Goal: Navigation & Orientation: Find specific page/section

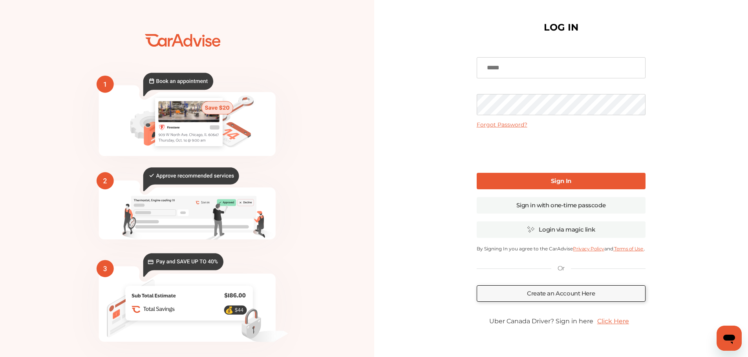
click at [511, 62] on input at bounding box center [560, 67] width 169 height 21
type input "**********"
click at [551, 179] on link "Sign In" at bounding box center [560, 181] width 169 height 16
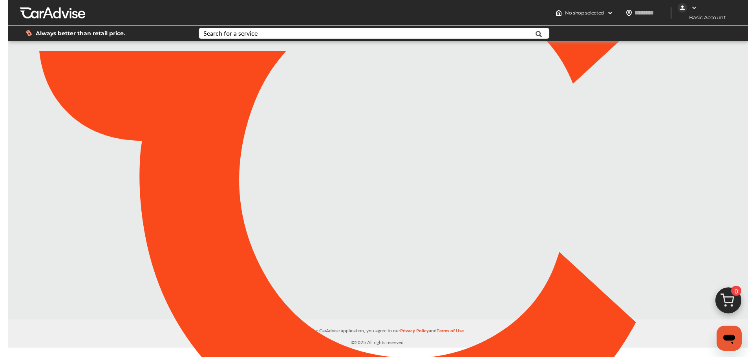
type input "*****"
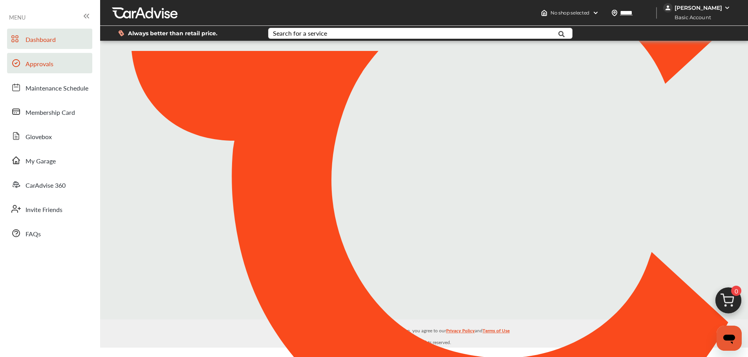
click at [40, 62] on span "Approvals" at bounding box center [40, 64] width 28 height 10
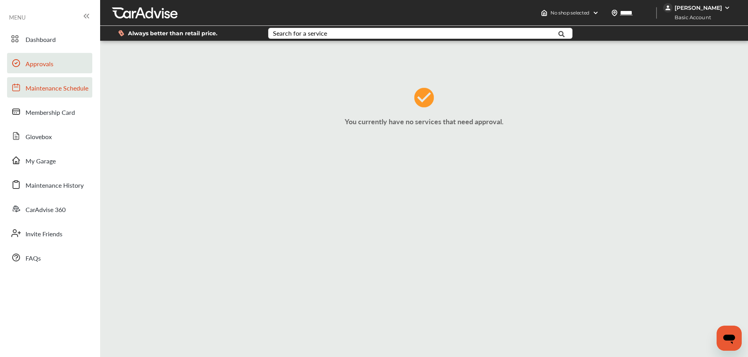
click at [44, 87] on span "Maintenance Schedule" at bounding box center [57, 89] width 63 height 10
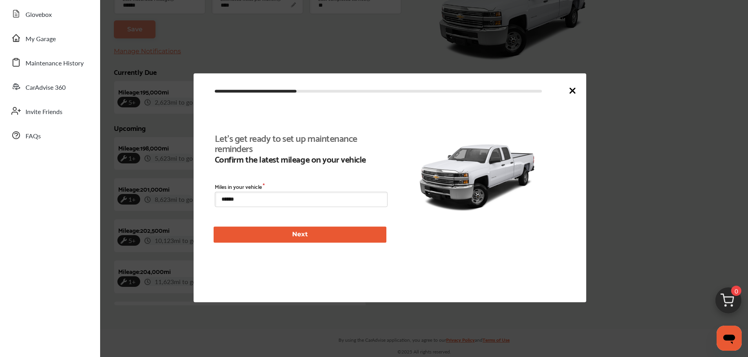
scroll to position [181, 0]
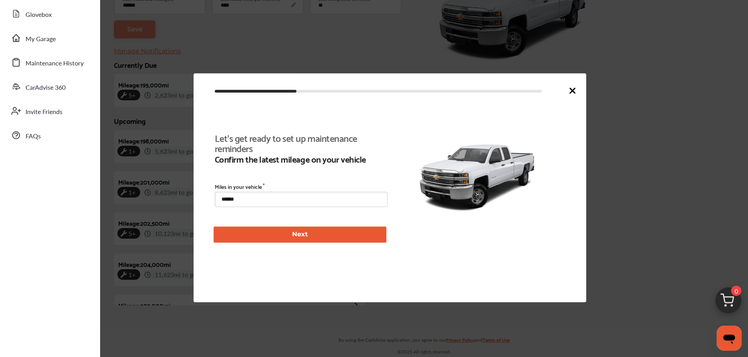
click at [574, 92] on icon at bounding box center [572, 90] width 5 height 5
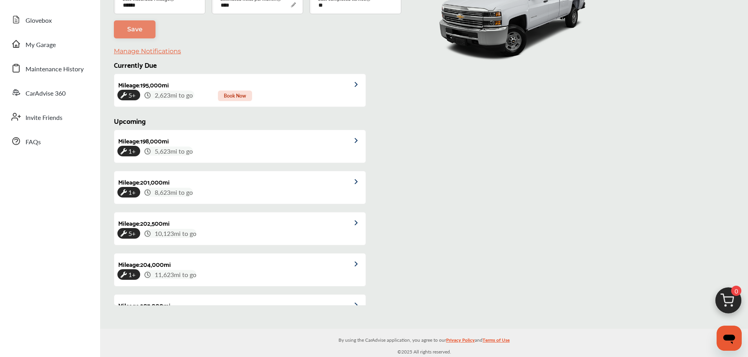
scroll to position [117, 0]
click at [45, 71] on span "Maintenance History" at bounding box center [55, 69] width 58 height 10
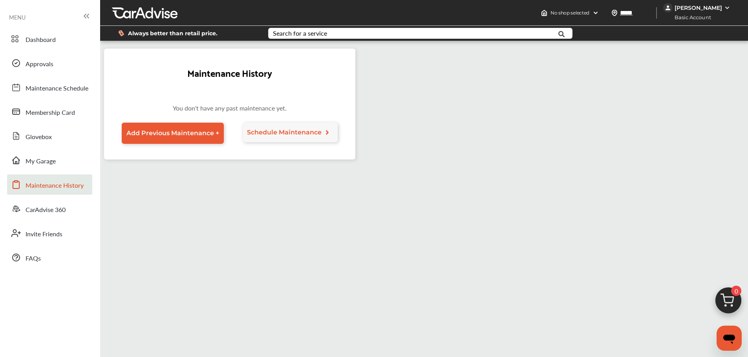
click at [85, 18] on icon at bounding box center [85, 16] width 2 height 4
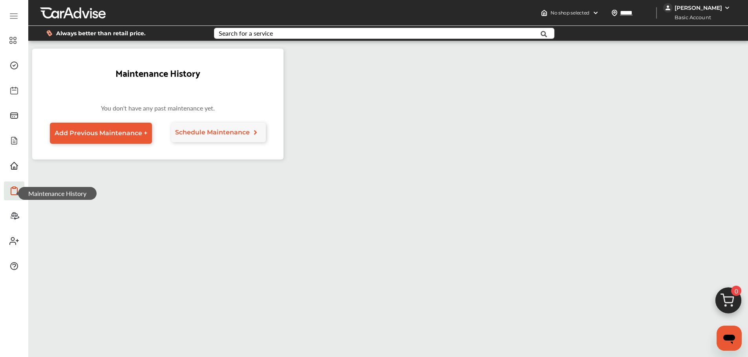
click at [15, 187] on icon at bounding box center [14, 188] width 3 height 2
click at [18, 166] on span "My Garage" at bounding box center [43, 168] width 51 height 13
click at [8, 168] on span at bounding box center [14, 166] width 13 height 13
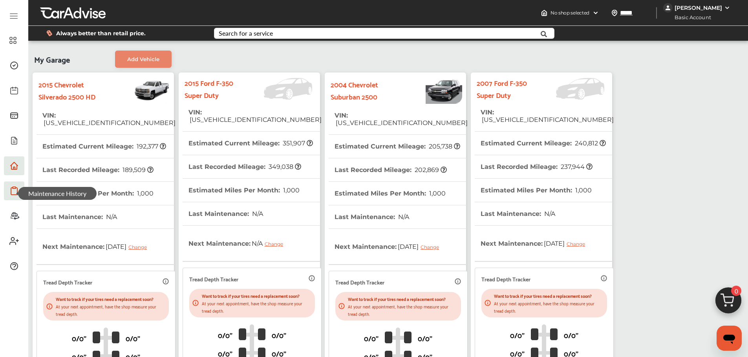
click at [275, 26] on div "Always better than retail price. Search for a service Search for... All Common …" at bounding box center [388, 33] width 696 height 27
click at [12, 35] on span at bounding box center [14, 40] width 13 height 13
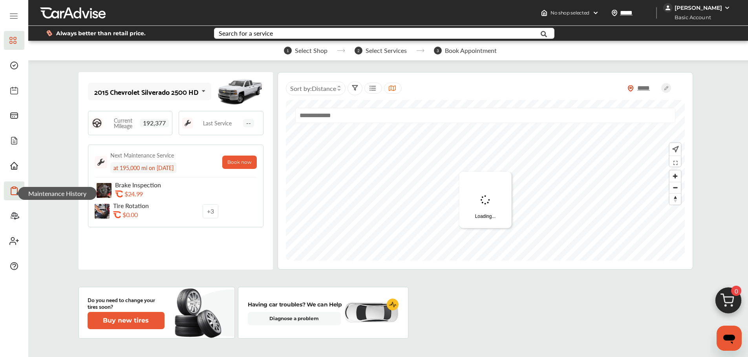
click at [202, 89] on icon at bounding box center [203, 91] width 13 height 17
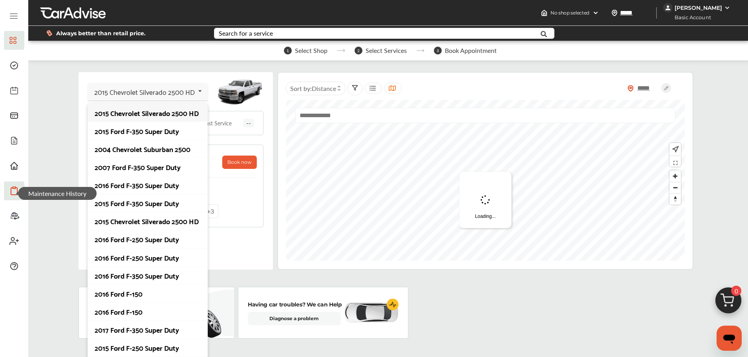
click at [267, 102] on div "2015 Chevrolet Silverado 2500 HD 2015 Chevrolet Silverado 2500 HD 2015 Ford F-3…" at bounding box center [175, 171] width 194 height 198
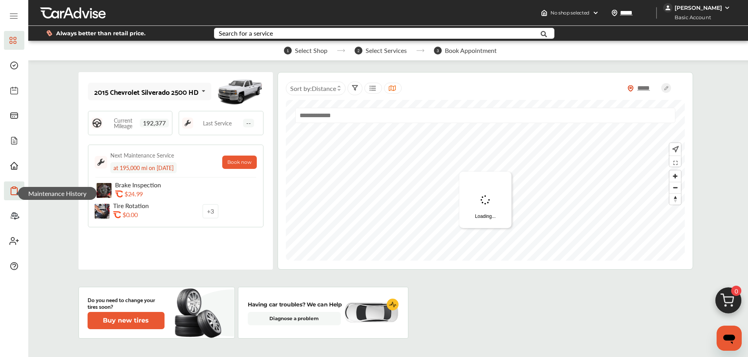
click at [11, 188] on icon at bounding box center [14, 191] width 6 height 7
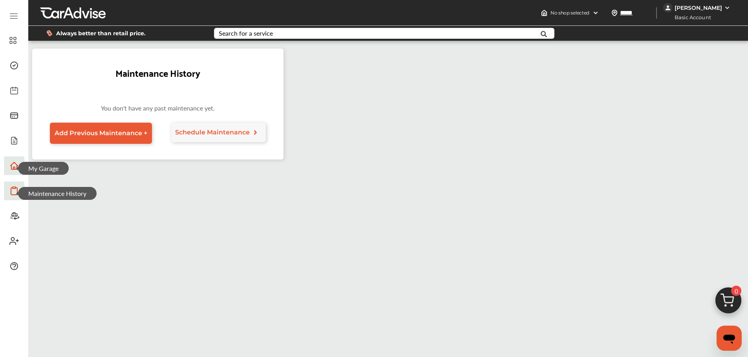
click at [10, 166] on icon at bounding box center [13, 165] width 9 height 9
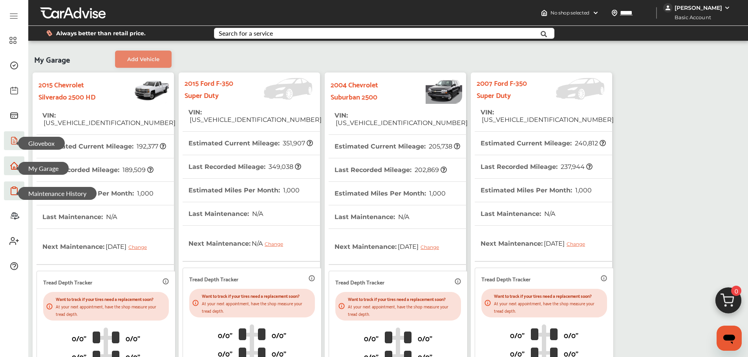
click at [13, 139] on icon at bounding box center [13, 140] width 9 height 9
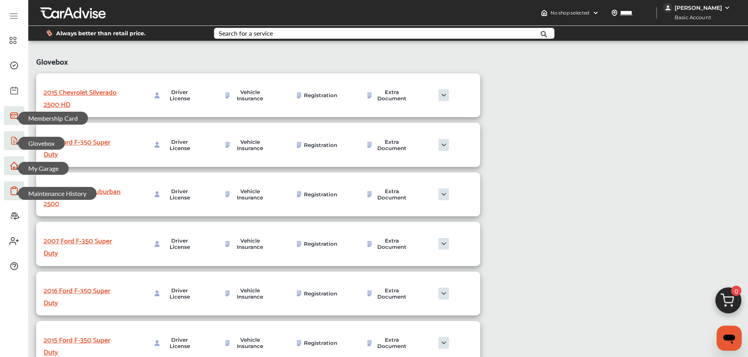
click at [15, 114] on icon at bounding box center [13, 115] width 9 height 9
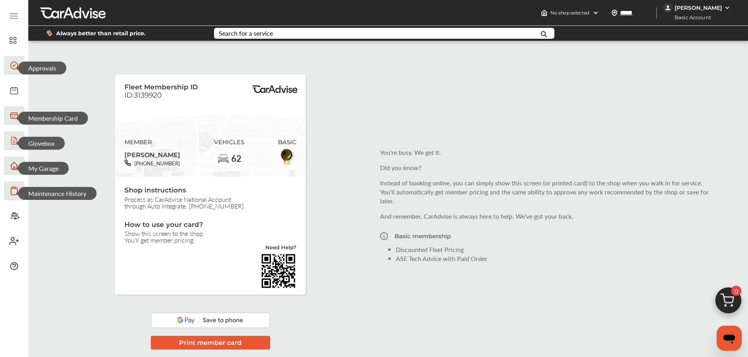
click at [10, 67] on icon at bounding box center [13, 65] width 9 height 9
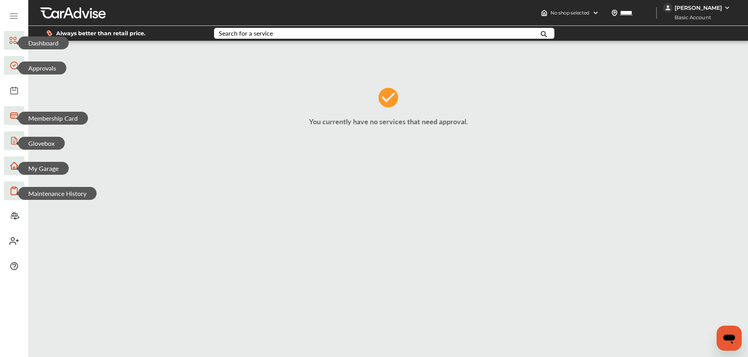
click at [10, 40] on icon at bounding box center [12, 40] width 7 height 9
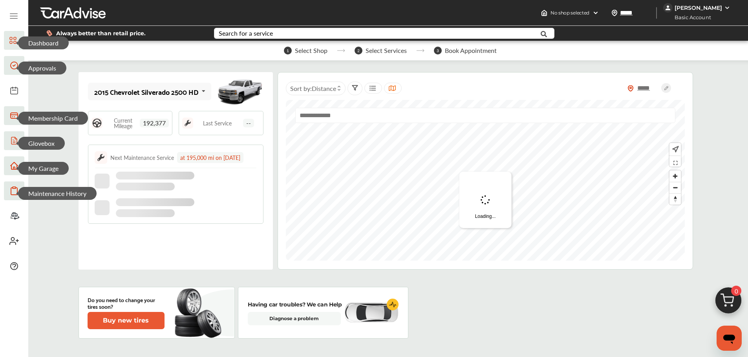
click at [12, 18] on icon at bounding box center [13, 18] width 7 height 0
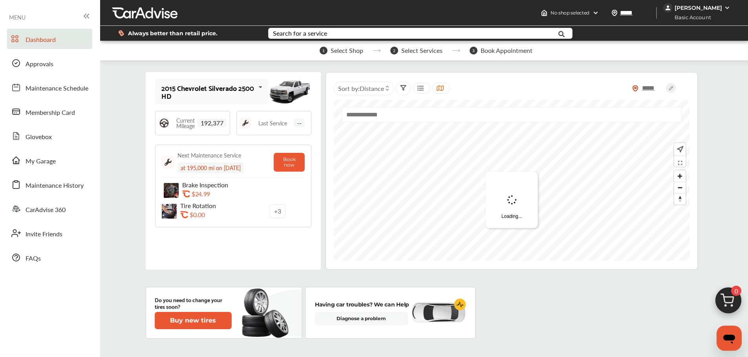
click at [728, 5] on img at bounding box center [727, 8] width 6 height 6
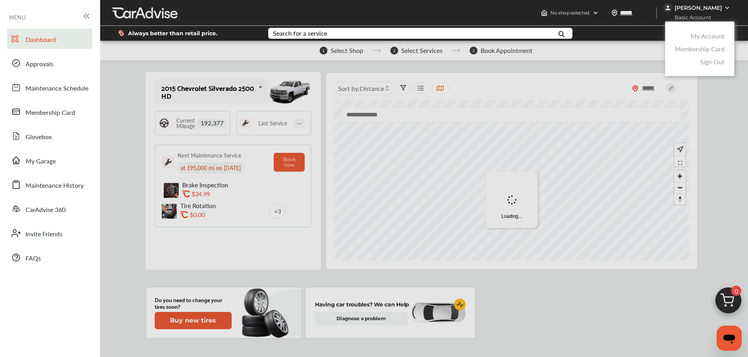
click at [713, 101] on div at bounding box center [374, 198] width 748 height 397
